Goal: Complete application form

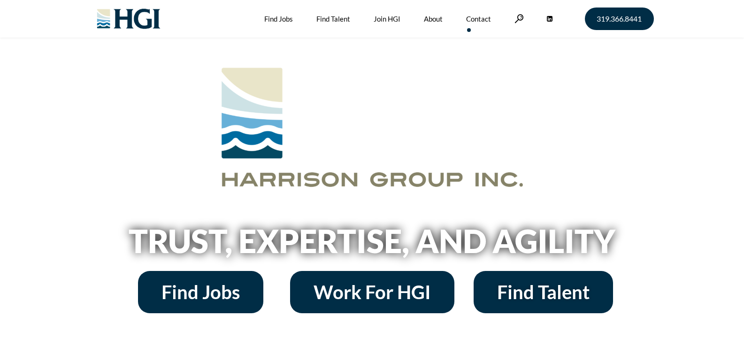
click at [487, 18] on link "Contact" at bounding box center [478, 19] width 25 height 38
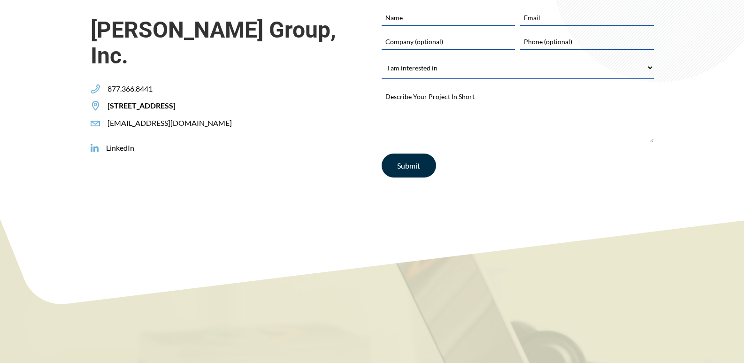
scroll to position [329, 0]
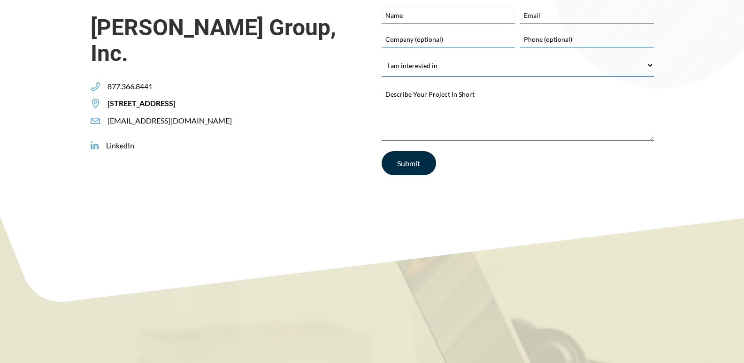
click at [416, 23] on input "Name" at bounding box center [448, 15] width 133 height 16
type input "[PERSON_NAME]"
type input "[EMAIL_ADDRESS][DOMAIN_NAME]"
type input "Zaphyre"
type input "2029530680"
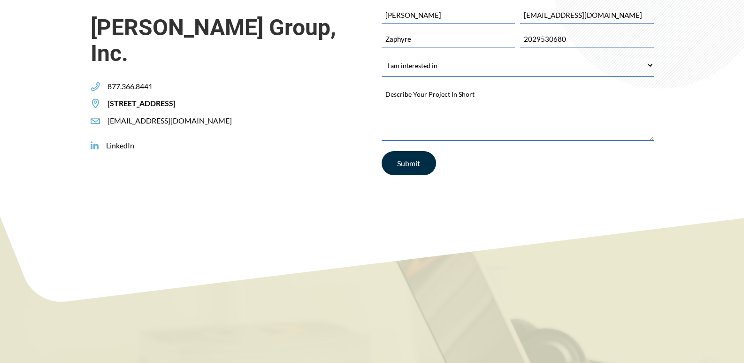
click at [483, 71] on select "I am interested in Finding a Job Building My Team Joining HGI Other" at bounding box center [518, 65] width 272 height 21
select select "Other"
click at [382, 55] on select "I am interested in Finding a Job Building My Team Joining HGI Other" at bounding box center [518, 65] width 272 height 21
click at [526, 74] on select "I am interested in Finding a Job Building My Team Joining HGI Other" at bounding box center [518, 65] width 272 height 21
click at [382, 55] on select "I am interested in Finding a Job Building My Team Joining HGI Other" at bounding box center [518, 65] width 272 height 21
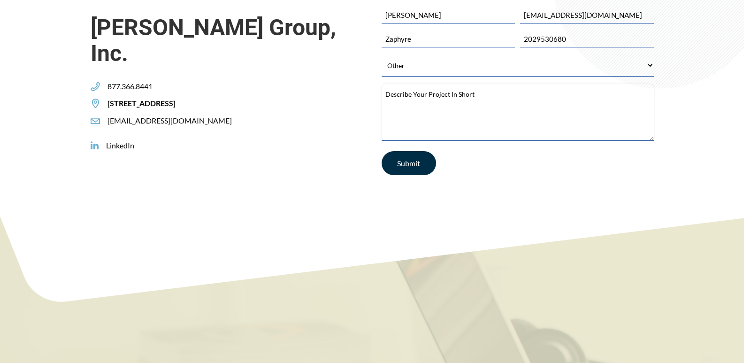
click at [495, 116] on textarea "Describe Your Project In Short *" at bounding box center [518, 112] width 272 height 56
paste textarea "Hi, I wanted to reach out about the potential need for lead generation services…"
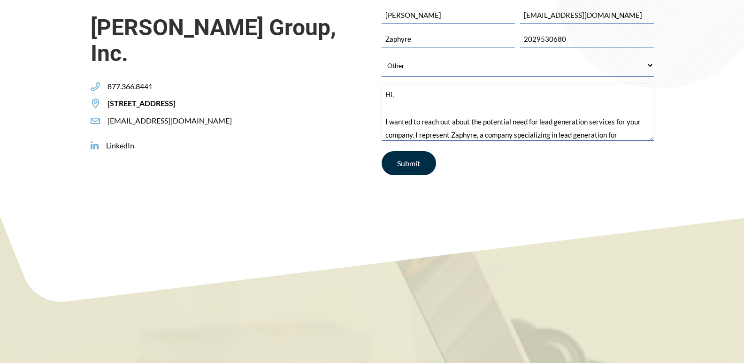
scroll to position [188, 0]
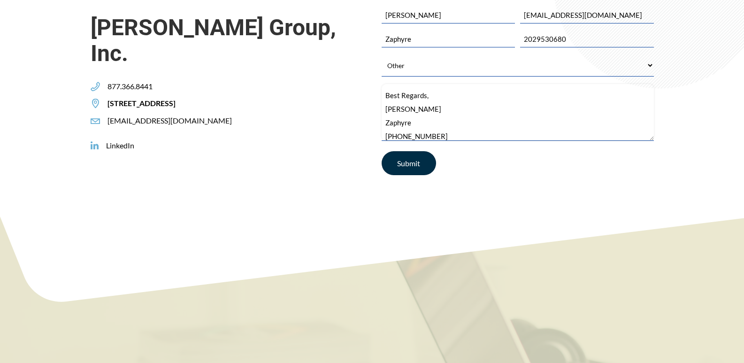
type textarea "Hi, I wanted to reach out about the potential need for lead generation services…"
click at [423, 160] on input "Submit" at bounding box center [409, 163] width 54 height 24
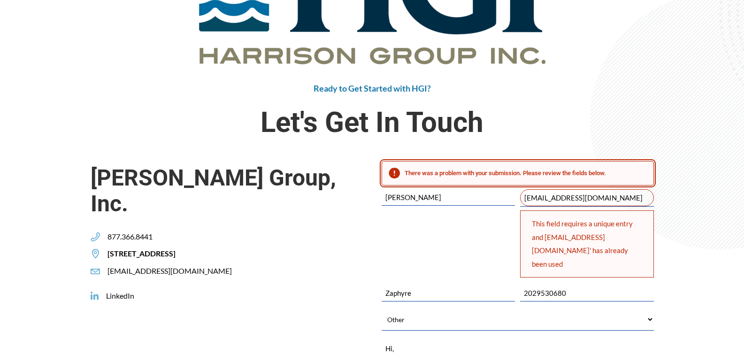
scroll to position [236, 0]
